Goal: Task Accomplishment & Management: Complete application form

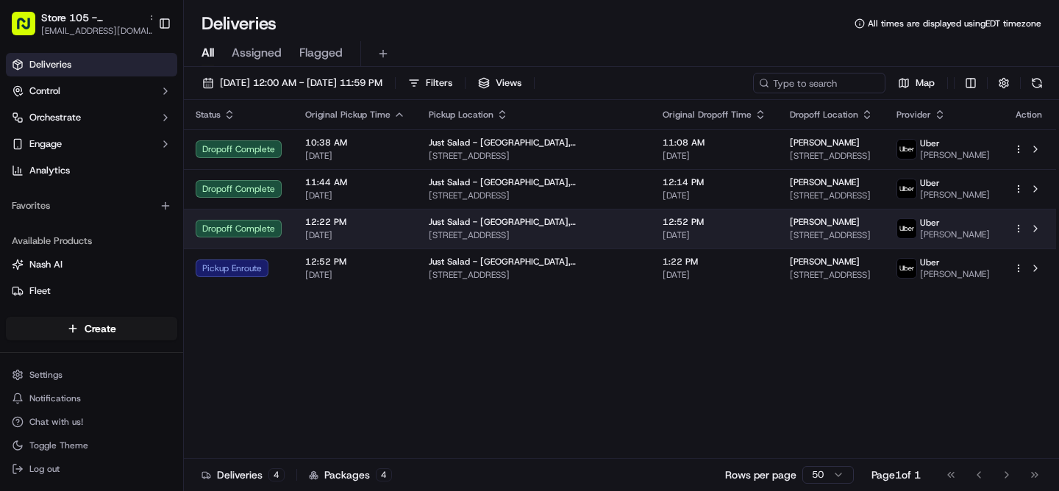
click at [1013, 226] on html "Store 105 - Plainview (Just Salad) [EMAIL_ADDRESS][DOMAIN_NAME] Toggle Sidebar …" at bounding box center [529, 245] width 1059 height 491
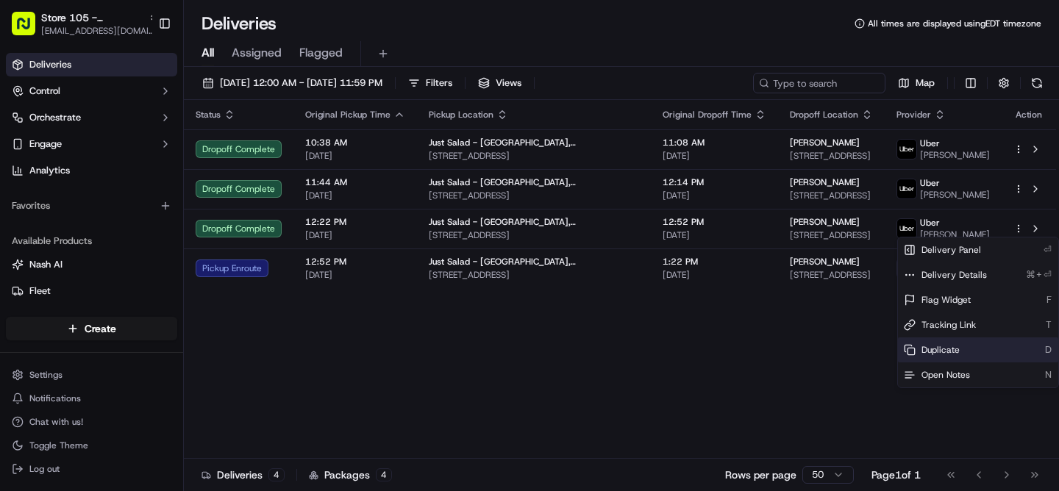
click at [945, 352] on span "Duplicate" at bounding box center [940, 350] width 38 height 12
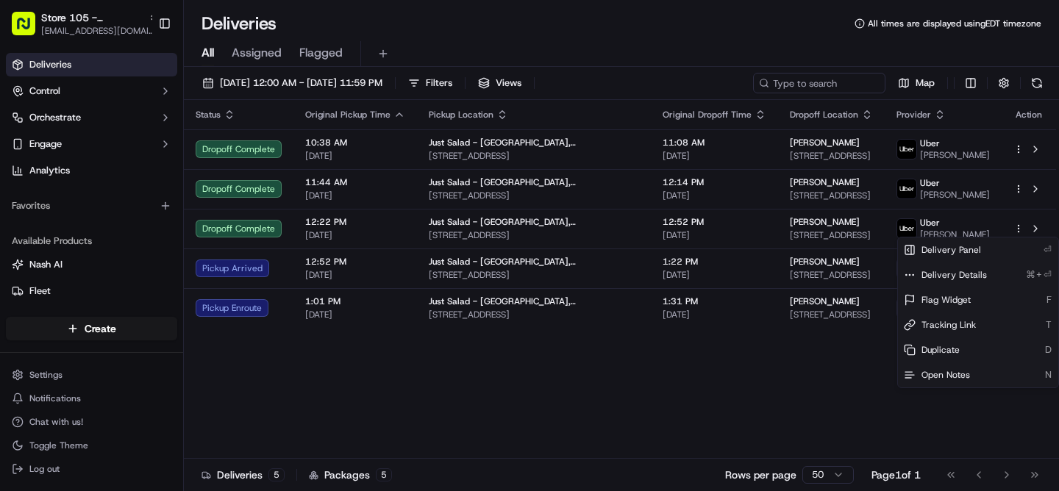
click at [421, 401] on html "Store 105 - Plainview (Just Salad) wlei@justsalad.com Toggle Sidebar Deliveries…" at bounding box center [529, 245] width 1059 height 491
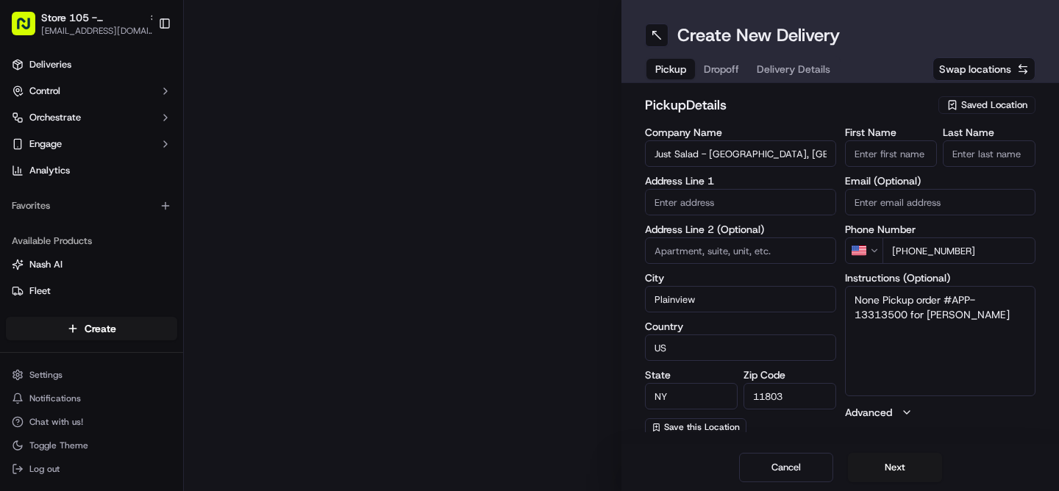
type input "[STREET_ADDRESS]"
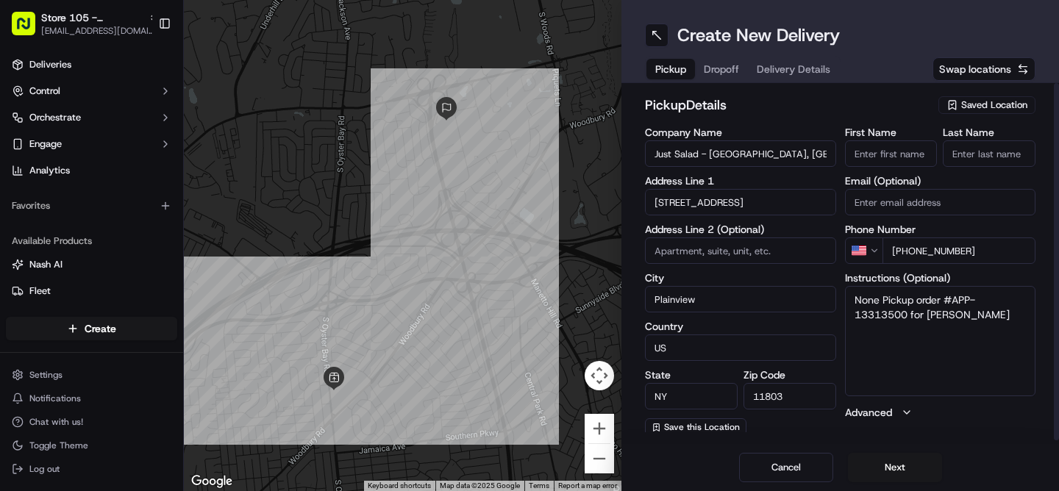
click at [876, 301] on textarea "None Pickup order #APP-13313500 for [PERSON_NAME]" at bounding box center [940, 341] width 191 height 110
type textarea "Pickup order #APP-13313500 for [PERSON_NAME]"
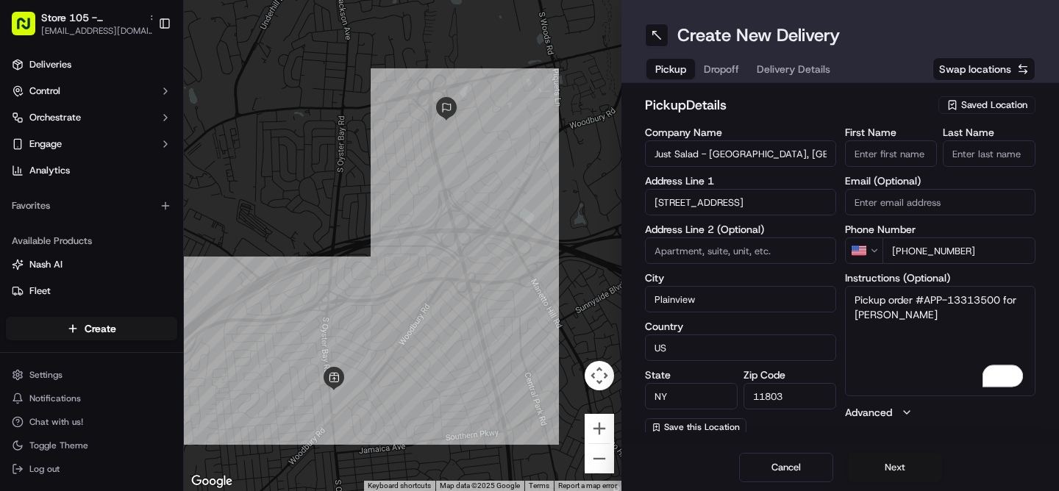
click at [907, 467] on button "Next" at bounding box center [895, 467] width 94 height 29
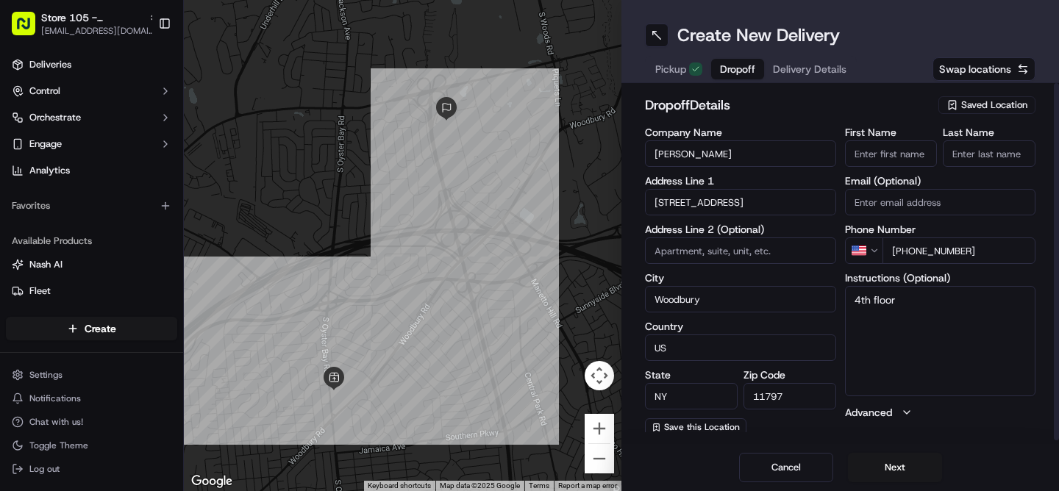
click at [893, 155] on input "First Name" at bounding box center [891, 153] width 93 height 26
type input "Lauren"
click at [990, 157] on input "Last Name" at bounding box center [989, 153] width 93 height 26
click at [976, 153] on input "Z" at bounding box center [989, 153] width 93 height 26
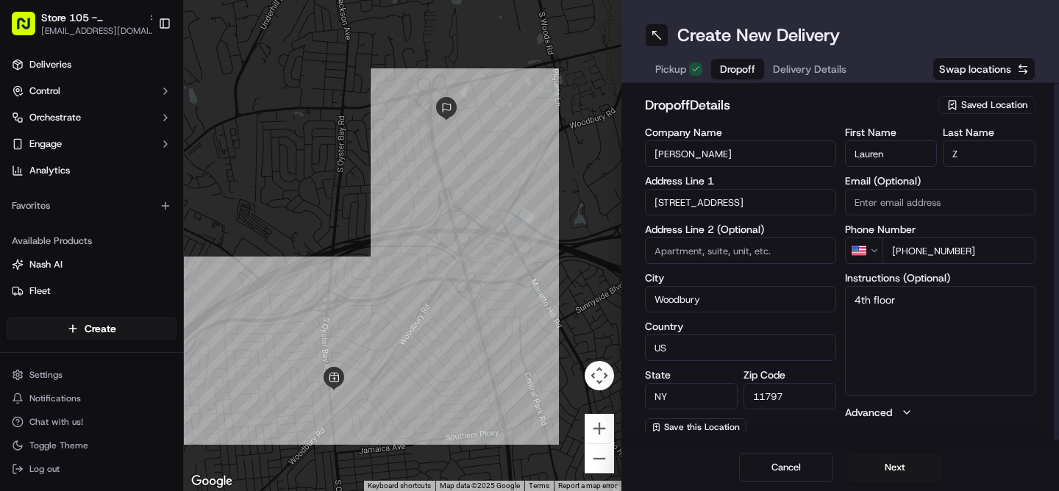
click at [976, 153] on input "Z" at bounding box center [989, 153] width 93 height 26
paste input "anatta"
type input "[PERSON_NAME]"
click at [924, 314] on textarea "4th floor" at bounding box center [940, 341] width 191 height 110
click at [721, 251] on input at bounding box center [740, 250] width 191 height 26
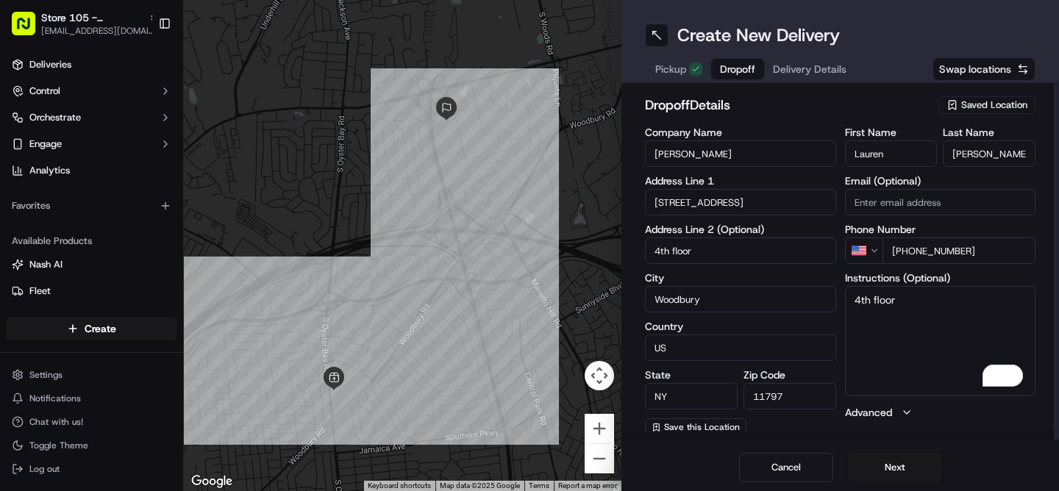
type input "4th floor"
drag, startPoint x: 890, startPoint y: 311, endPoint x: 845, endPoint y: 306, distance: 45.9
click at [845, 306] on div "dropoff Details Saved Location Company Name [PERSON_NAME] Address Line [GEOGRAP…" at bounding box center [839, 263] width 437 height 361
drag, startPoint x: 996, startPoint y: 249, endPoint x: 905, endPoint y: 251, distance: 91.2
click at [905, 251] on input "[PHONE_NUMBER]" at bounding box center [959, 250] width 154 height 26
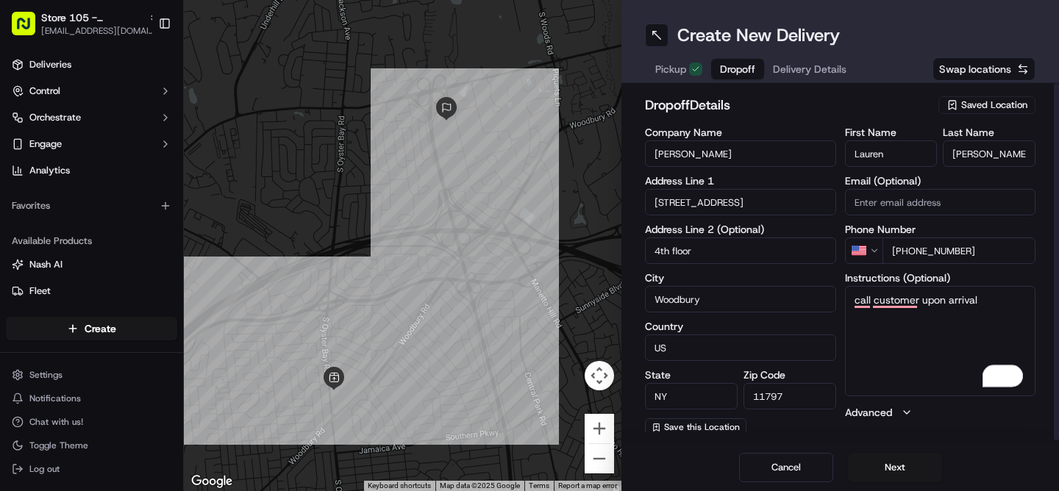
click at [993, 304] on textarea "call customer upon arrival" at bounding box center [940, 341] width 191 height 110
paste textarea "[PHONE_NUMBER]"
type textarea "call customer upon arrival [PHONE_NUMBER]"
click at [782, 205] on input "[STREET_ADDRESS]" at bounding box center [740, 202] width 191 height 26
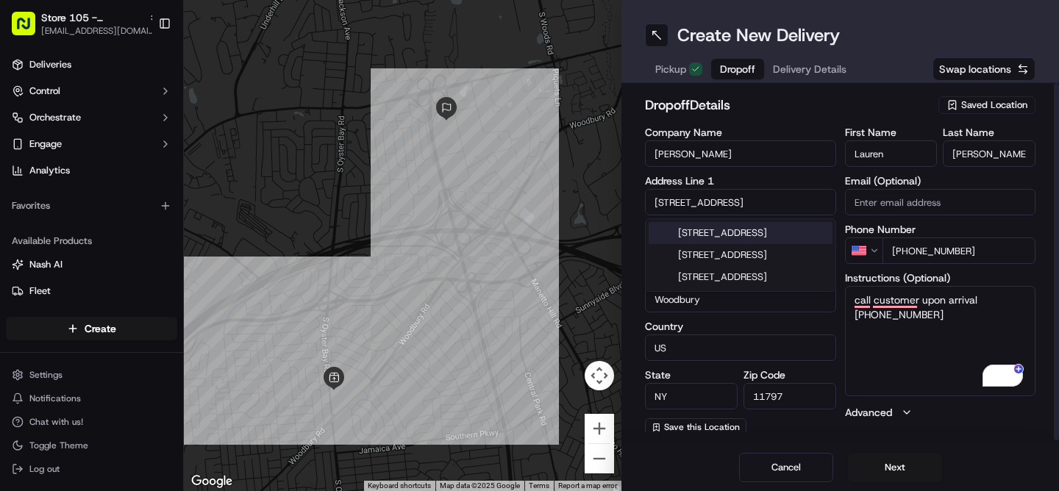
click at [752, 203] on input "[STREET_ADDRESS]" at bounding box center [740, 202] width 191 height 26
click at [798, 207] on input "[STREET_ADDRESS]" at bounding box center [740, 202] width 191 height 26
type input "[STREET_ADDRESS]"
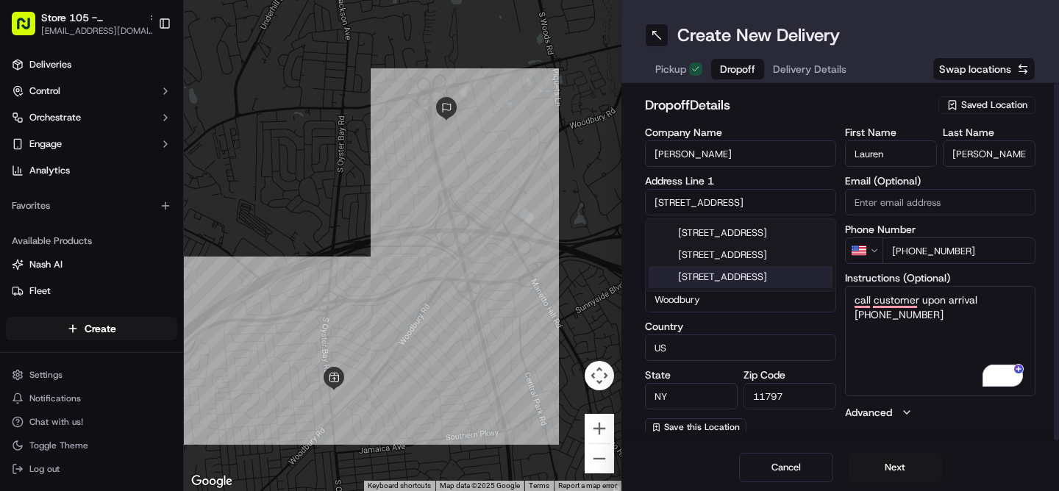
click at [875, 354] on textarea "call customer upon arrival [PHONE_NUMBER]" at bounding box center [940, 341] width 191 height 110
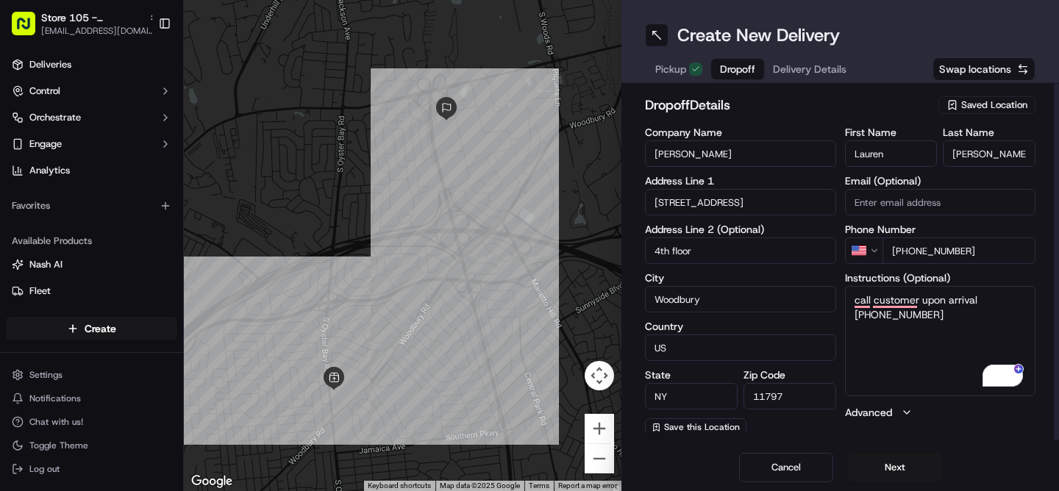
scroll to position [4, 0]
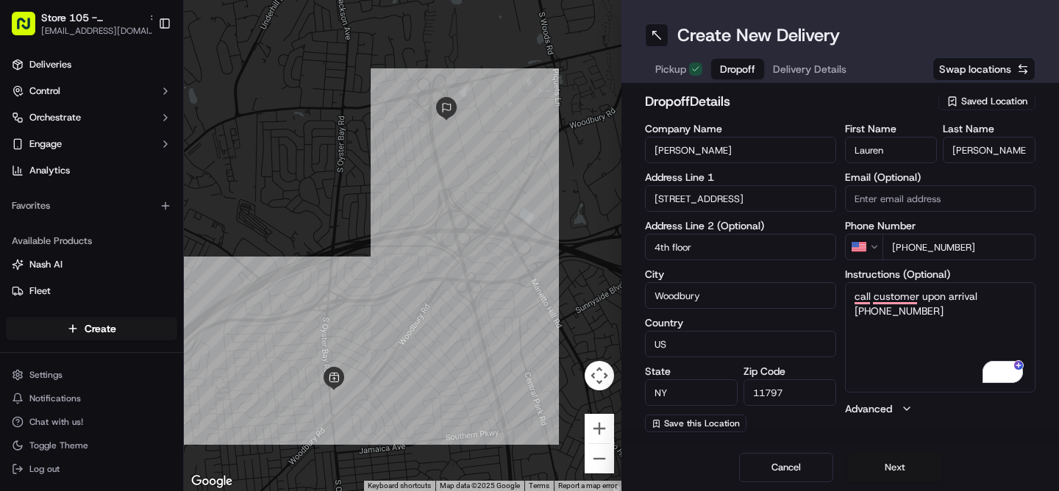
click at [896, 482] on button "Next" at bounding box center [895, 467] width 94 height 29
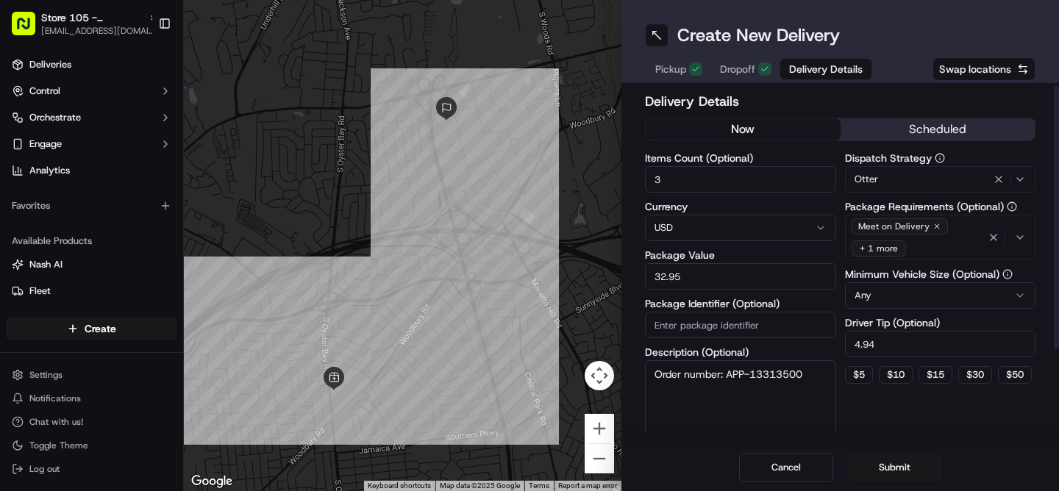
click at [707, 317] on input "Package Identifier (Optional)" at bounding box center [740, 325] width 191 height 26
paste input "13313500"
type input "13313500"
click at [655, 382] on textarea "Order number: APP-13313500" at bounding box center [740, 401] width 191 height 82
click at [653, 378] on textarea "Order number: APP-13313500" at bounding box center [740, 401] width 191 height 82
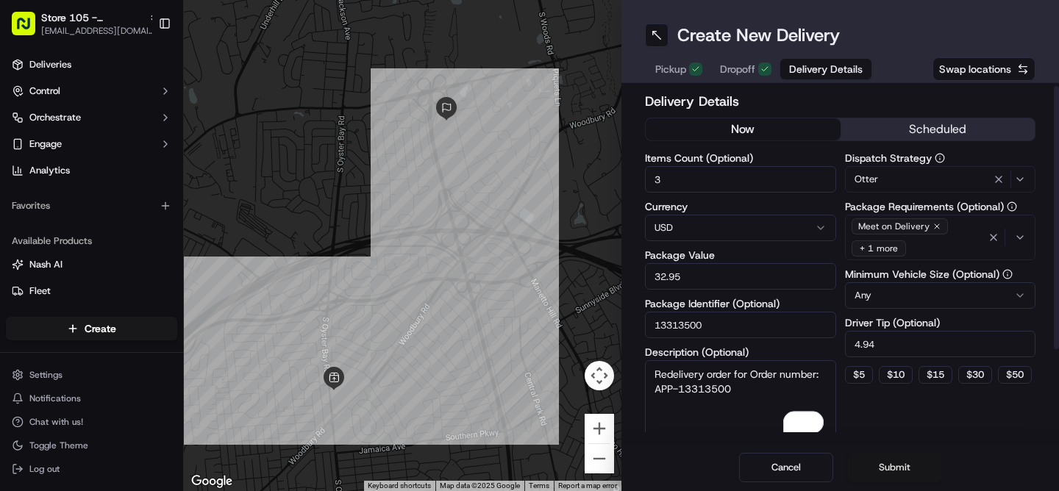
type textarea "Redelivery order for Order number: APP-13313500"
click at [898, 471] on button "Submit" at bounding box center [895, 467] width 94 height 29
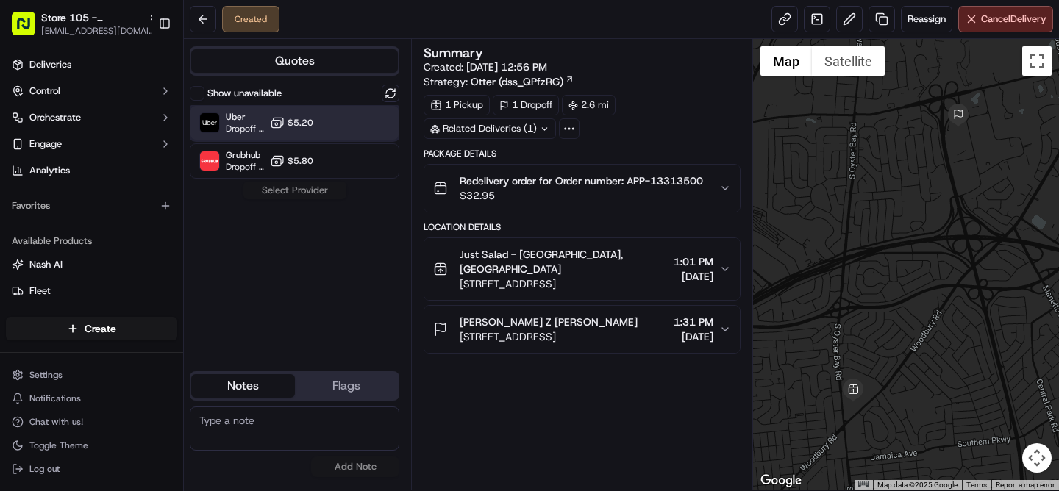
click at [340, 124] on div "Uber Dropoff ETA 26 minutes $5.20" at bounding box center [295, 122] width 210 height 35
click at [302, 193] on button "Assign Provider" at bounding box center [295, 191] width 104 height 18
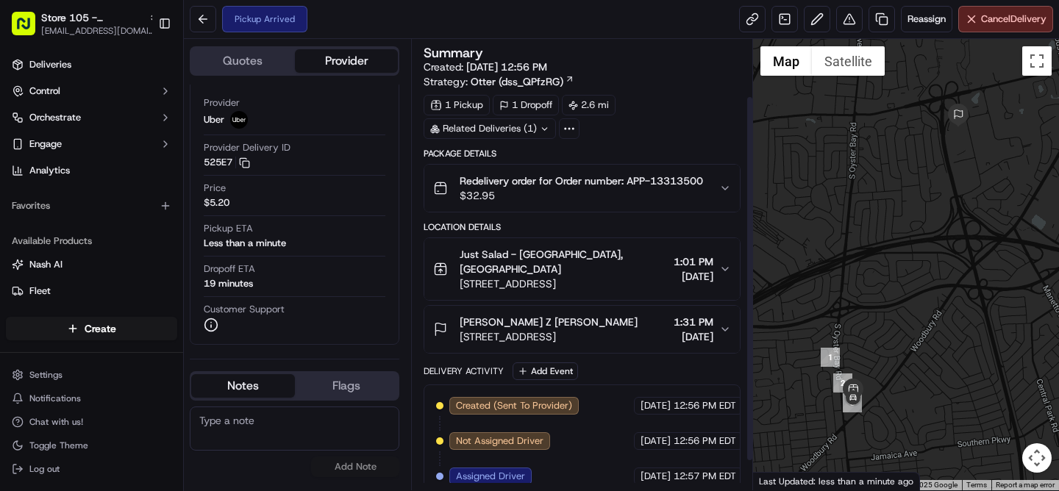
scroll to position [106, 0]
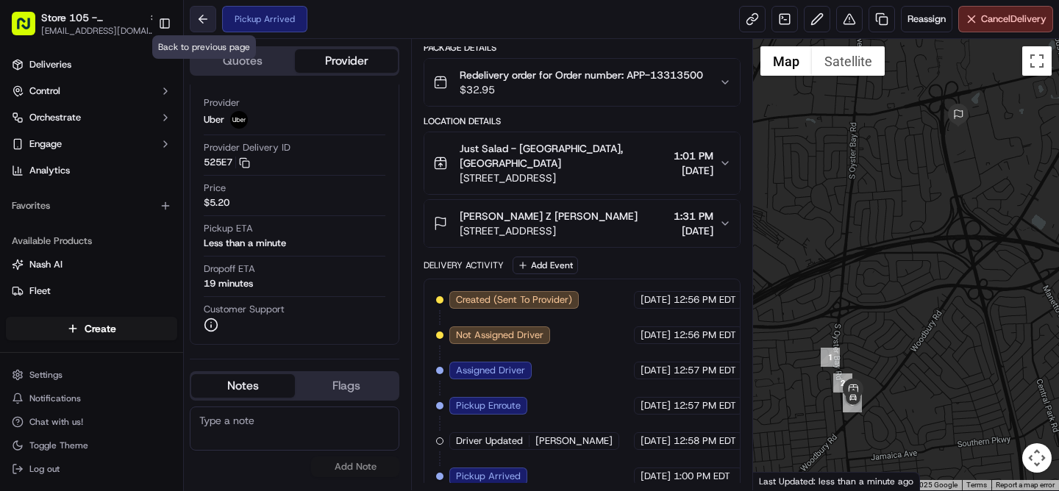
click at [201, 23] on button at bounding box center [203, 19] width 26 height 26
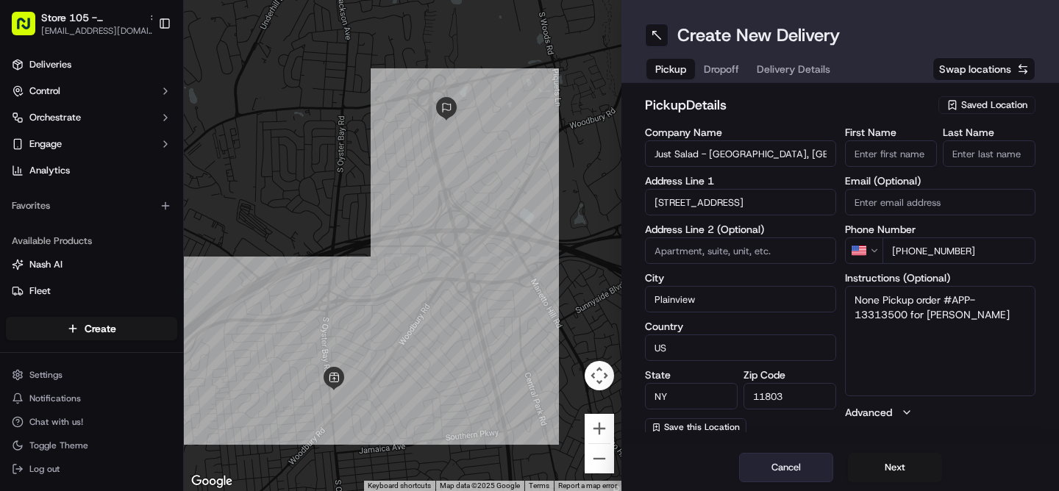
click at [794, 466] on button "Cancel" at bounding box center [786, 467] width 94 height 29
type input "+1"
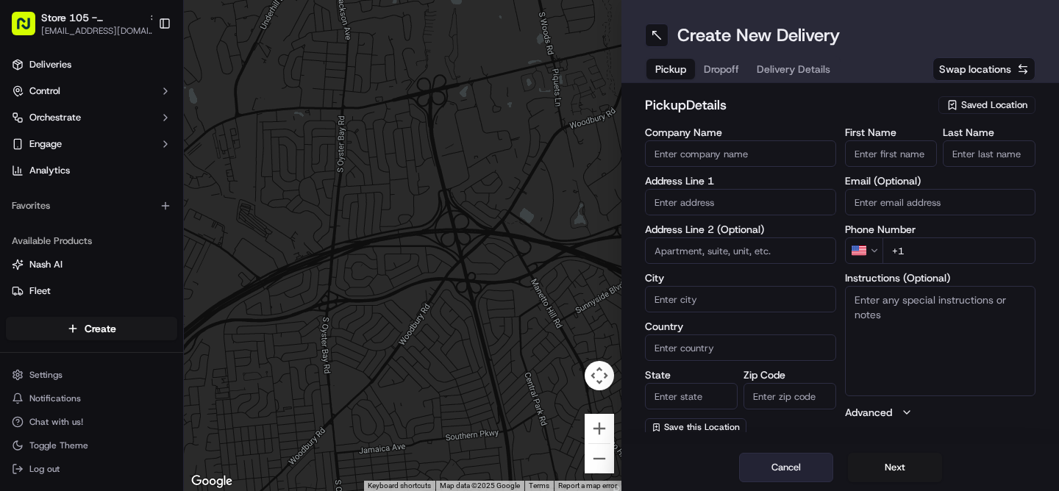
click at [794, 466] on button "Cancel" at bounding box center [786, 467] width 94 height 29
click at [784, 472] on button "Cancel" at bounding box center [786, 467] width 94 height 29
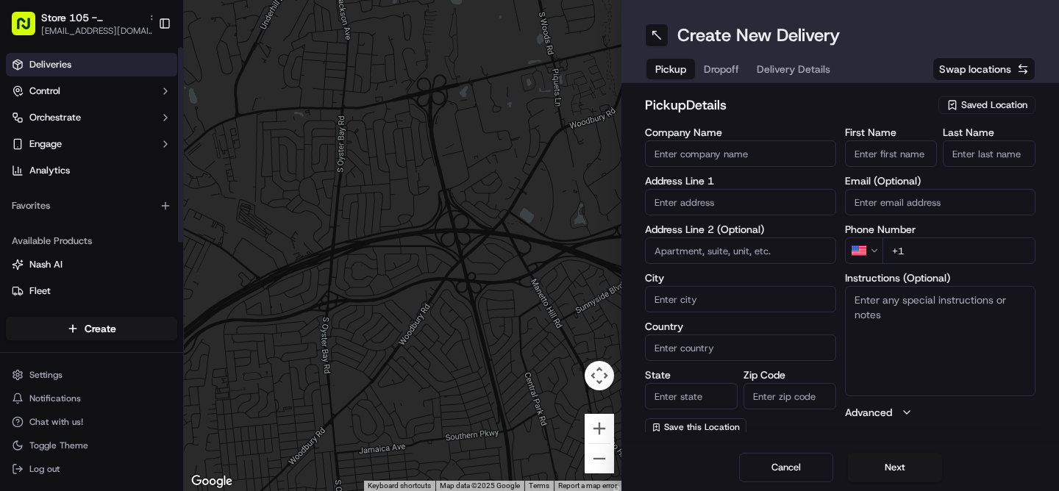
click at [62, 62] on span "Deliveries" at bounding box center [50, 64] width 42 height 13
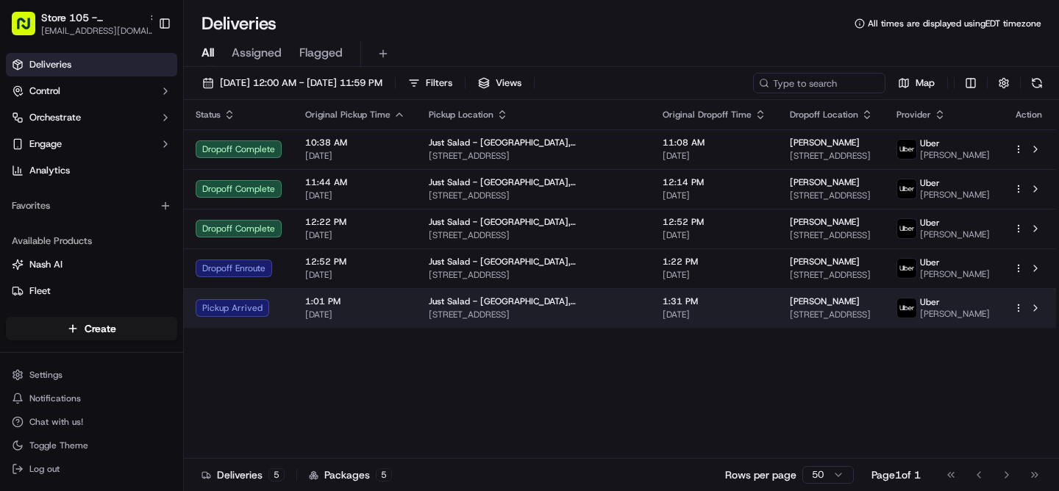
click at [693, 321] on span "[DATE]" at bounding box center [714, 315] width 104 height 12
